Goal: Check status: Check status

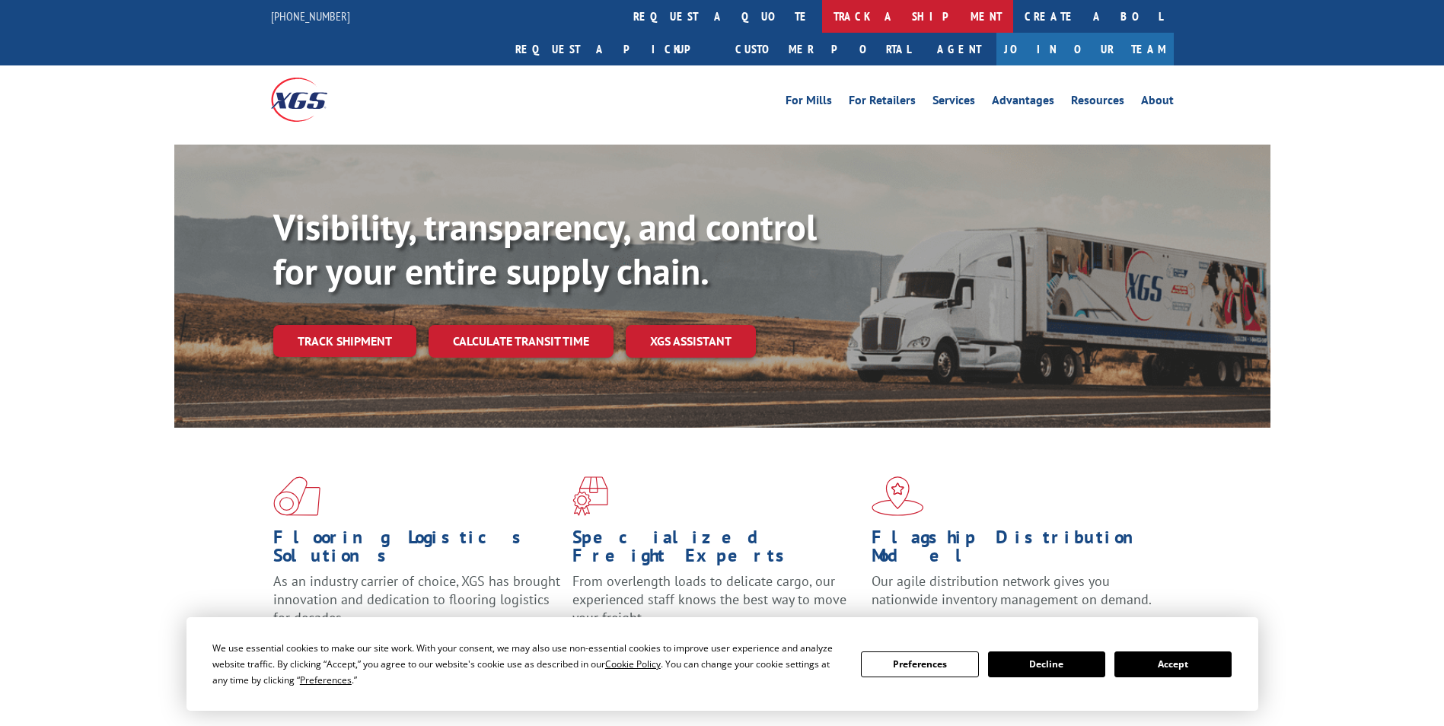
click at [822, 22] on link "track a shipment" at bounding box center [917, 16] width 191 height 33
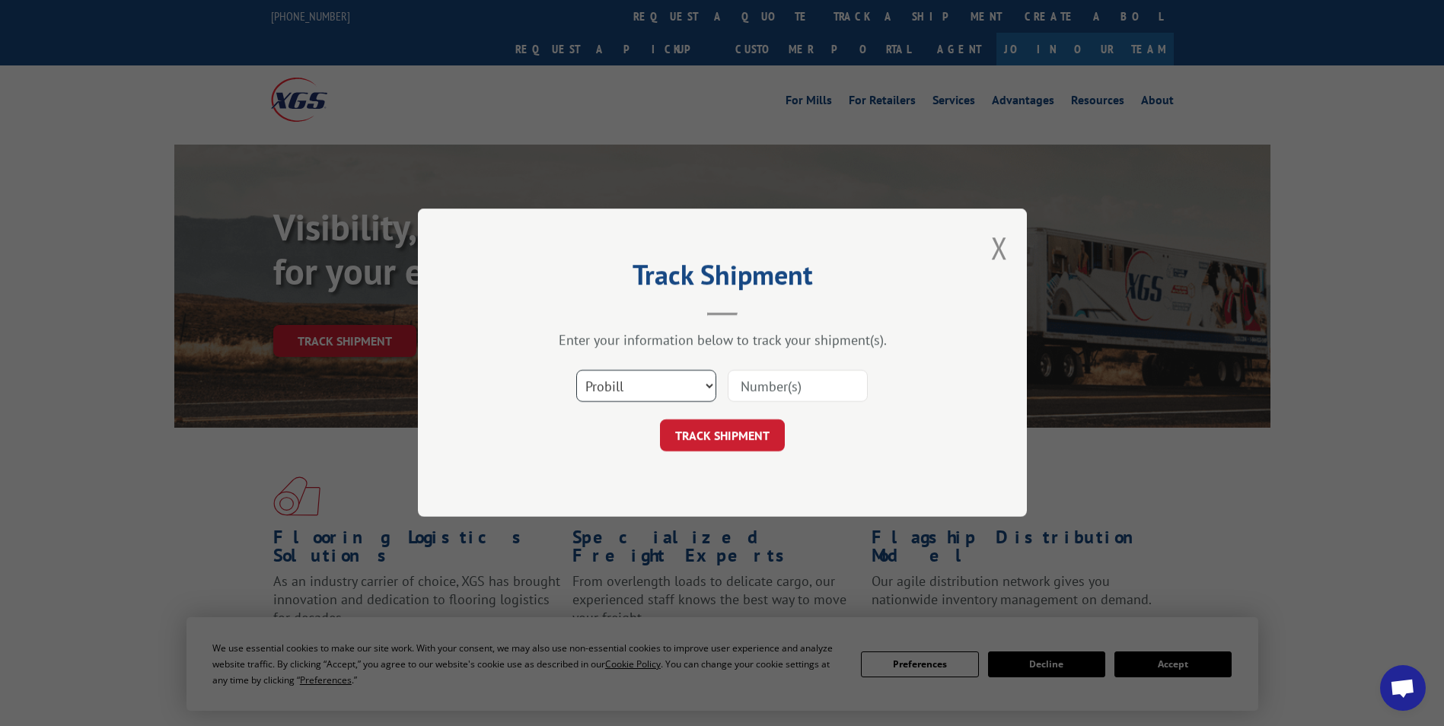
drag, startPoint x: 678, startPoint y: 384, endPoint x: 668, endPoint y: 389, distance: 10.2
click at [678, 384] on select "Select category... Probill BOL PO" at bounding box center [646, 387] width 140 height 32
select select "bol"
click at [576, 371] on select "Select category... Probill BOL PO" at bounding box center [646, 387] width 140 height 32
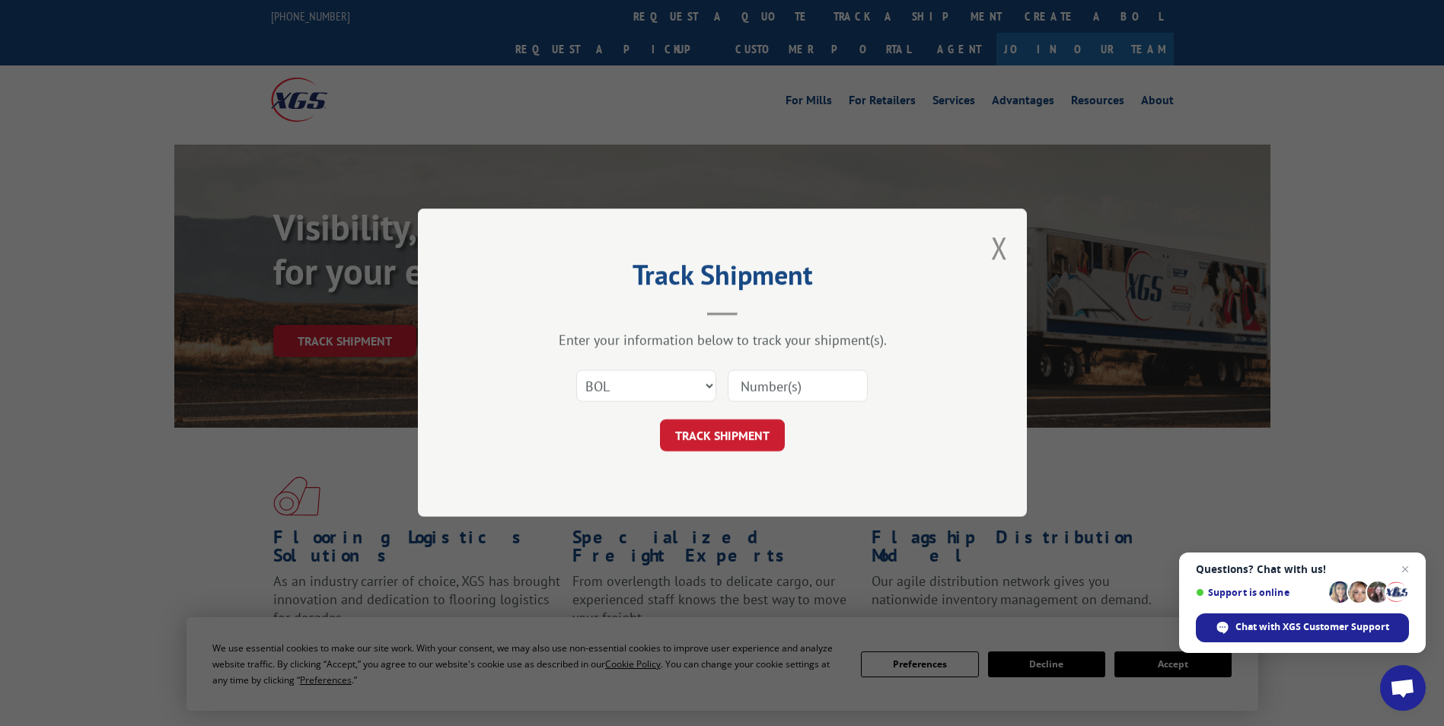
click at [761, 392] on input at bounding box center [798, 387] width 140 height 32
paste input "54402842"
type input "54402842"
click at [738, 441] on button "TRACK SHIPMENT" at bounding box center [722, 436] width 125 height 32
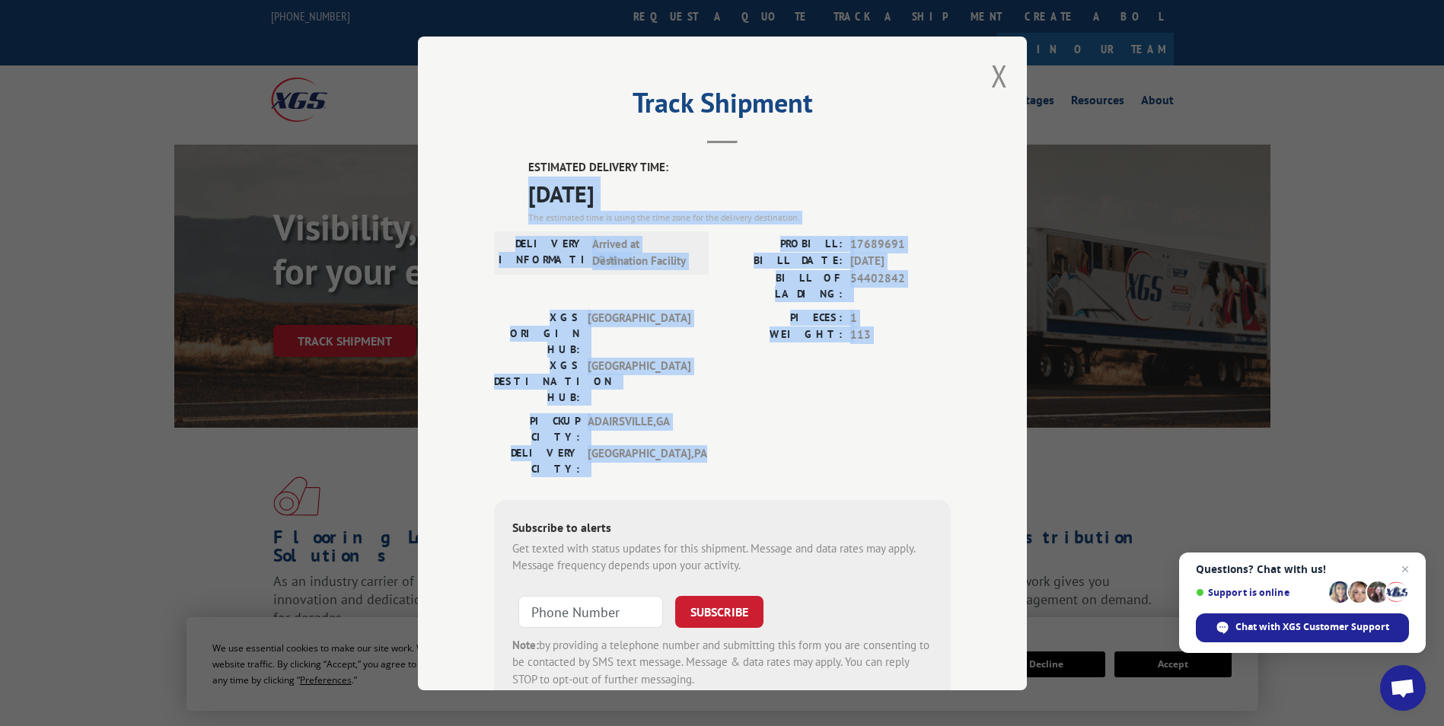
drag, startPoint x: 521, startPoint y: 196, endPoint x: 916, endPoint y: 381, distance: 436.3
click at [916, 381] on div "ESTIMATED DELIVERY TIME: [DATE] The estimated time is using the time zone for t…" at bounding box center [722, 432] width 457 height 547
drag, startPoint x: 916, startPoint y: 381, endPoint x: 869, endPoint y: 265, distance: 125.0
click at [869, 265] on span "[DATE]" at bounding box center [900, 262] width 100 height 18
drag, startPoint x: 520, startPoint y: 192, endPoint x: 800, endPoint y: 381, distance: 337.8
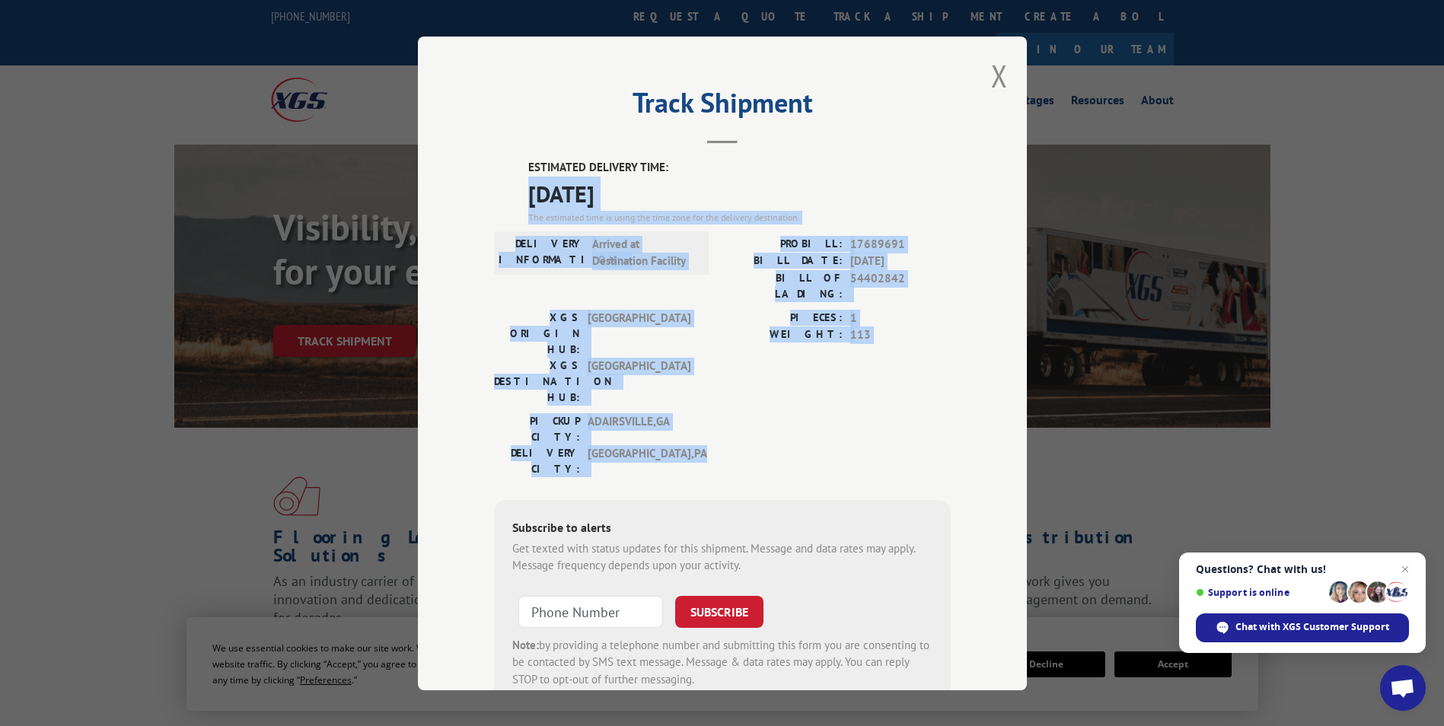
click at [800, 381] on div "ESTIMATED DELIVERY TIME: [DATE] The estimated time is using the time zone for t…" at bounding box center [722, 432] width 457 height 547
click at [997, 75] on button "Close modal" at bounding box center [999, 76] width 17 height 40
